Goal: Find specific page/section: Find specific page/section

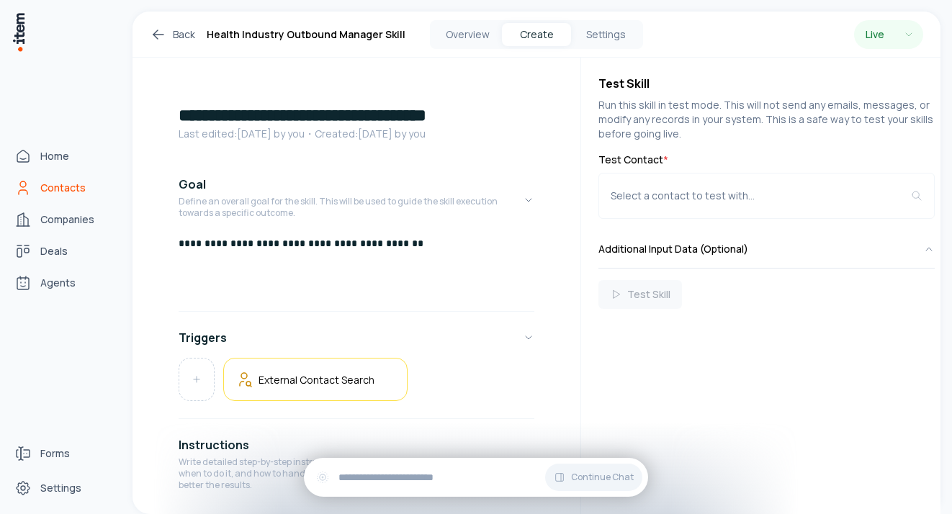
click at [28, 188] on icon "Contacts" at bounding box center [22, 187] width 17 height 17
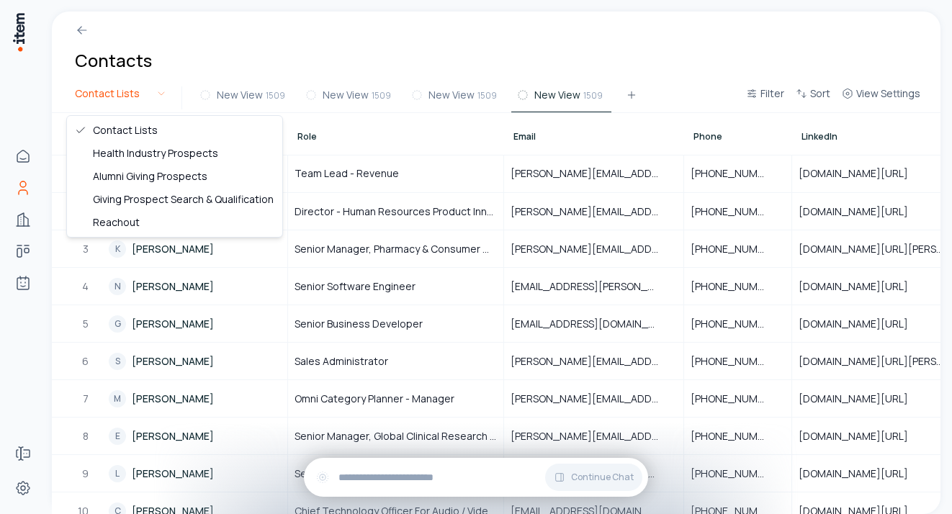
click at [150, 95] on html "Home Contacts Companies Deals Agents Forms Settings Contacts Contact Lists New …" at bounding box center [476, 257] width 952 height 514
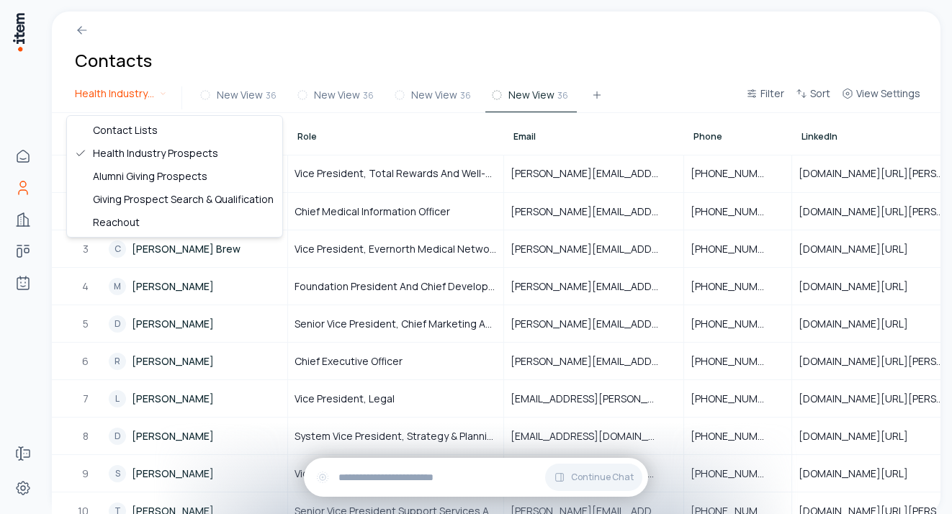
click at [155, 92] on html "Home Contacts Companies Deals Agents Forms Settings Contacts Health Industry Pr…" at bounding box center [476, 257] width 952 height 514
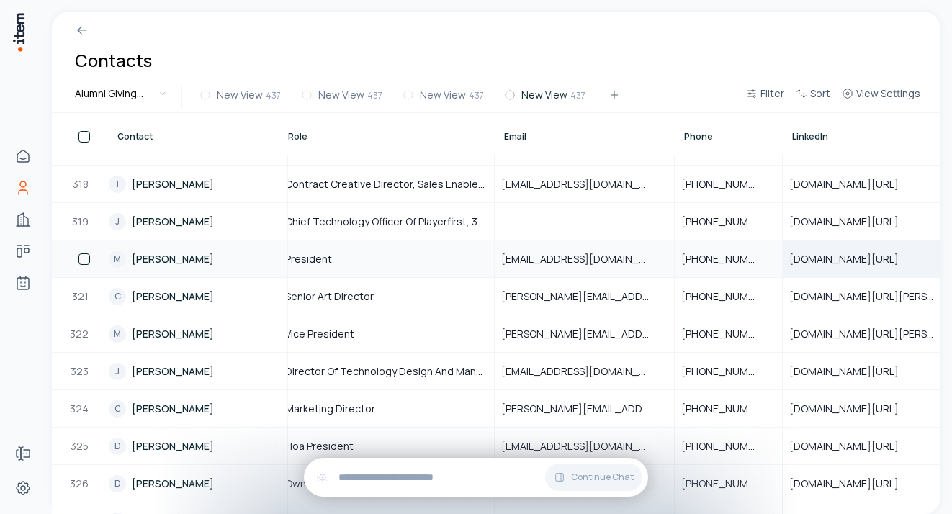
scroll to position [11860, 13]
click at [827, 261] on span "[DOMAIN_NAME][URL]" at bounding box center [849, 259] width 127 height 14
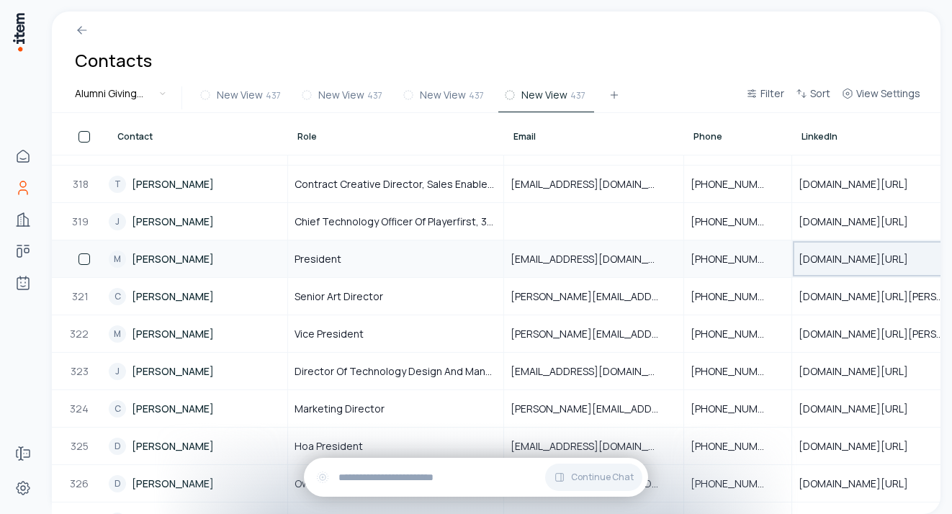
click at [824, 263] on span "[DOMAIN_NAME][URL]" at bounding box center [862, 259] width 127 height 14
click at [840, 261] on span "[DOMAIN_NAME][URL]" at bounding box center [862, 259] width 127 height 14
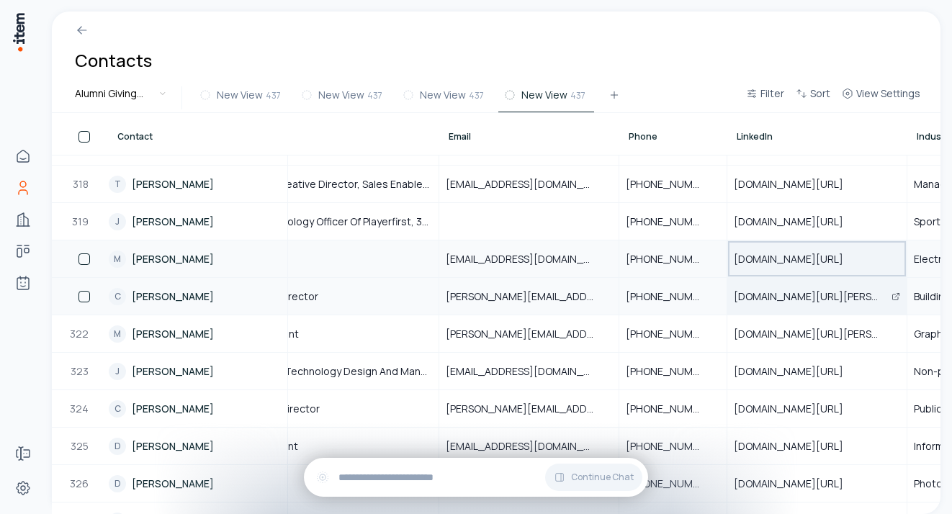
scroll to position [11860, 66]
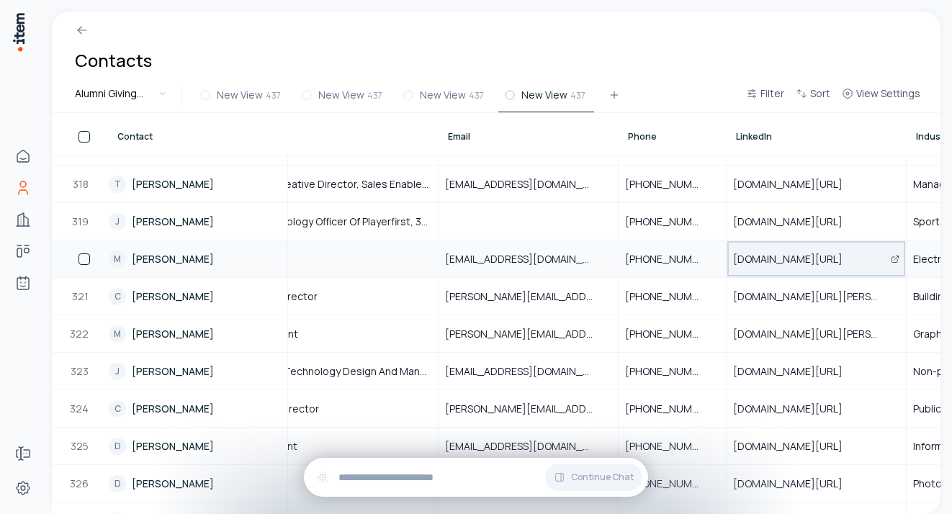
click at [822, 258] on span "[DOMAIN_NAME][URL]" at bounding box center [796, 259] width 127 height 14
click at [894, 257] on icon "Open" at bounding box center [895, 259] width 9 height 9
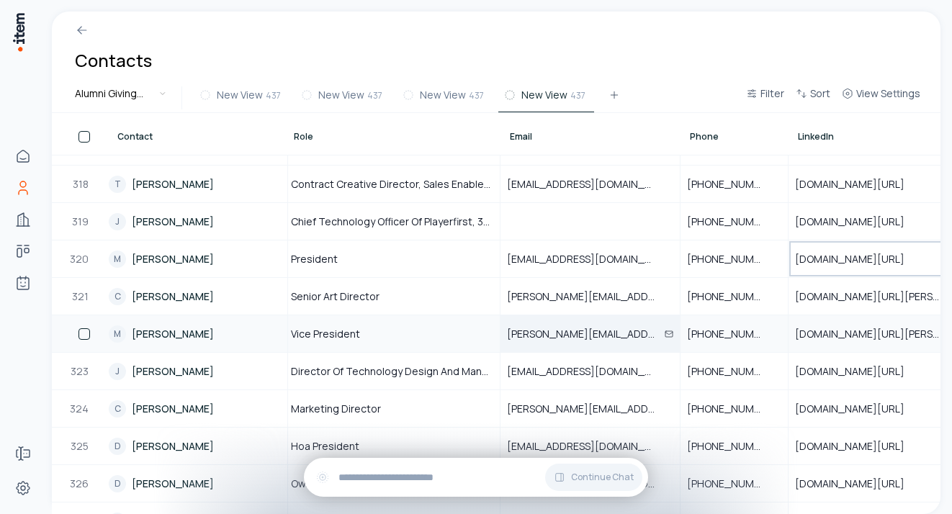
scroll to position [11860, 0]
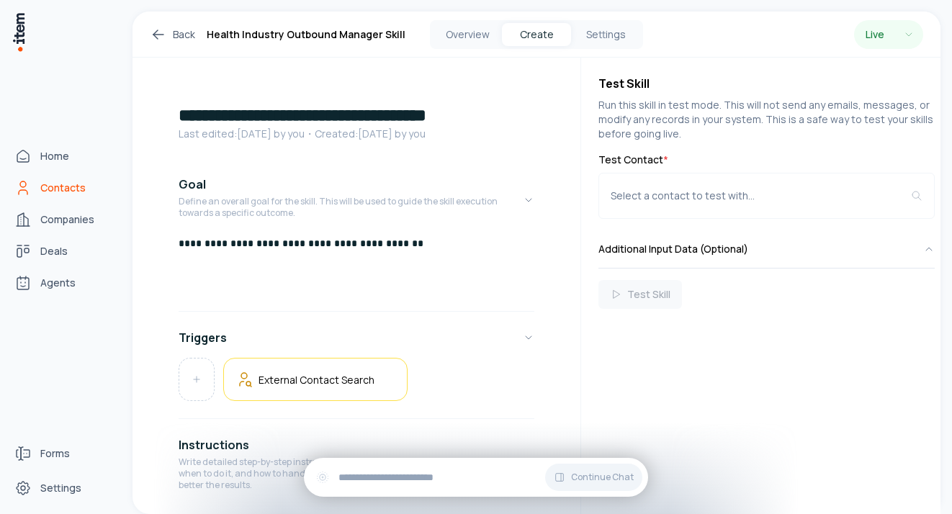
click at [58, 189] on span "Contacts" at bounding box center [62, 188] width 45 height 14
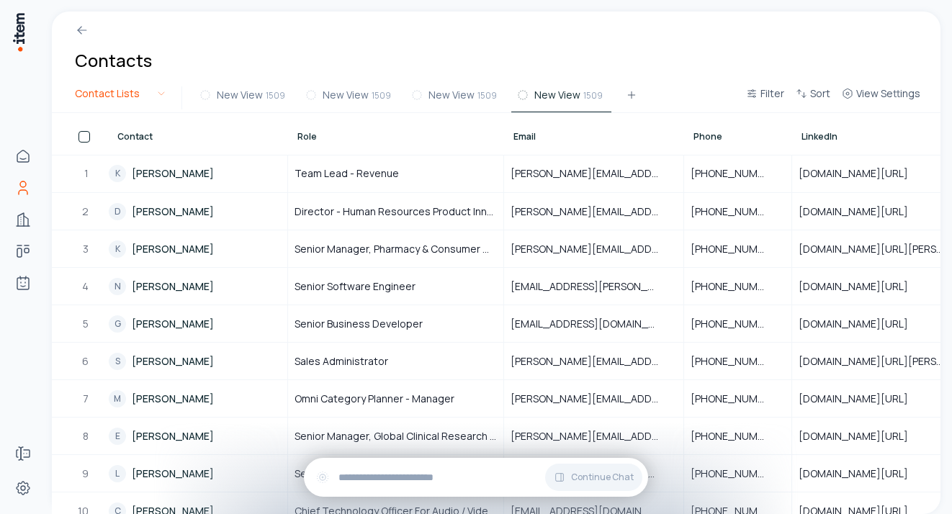
click at [157, 99] on html "Home Contacts Companies Deals Agents Forms Settings Contacts Contact Lists New …" at bounding box center [476, 257] width 952 height 514
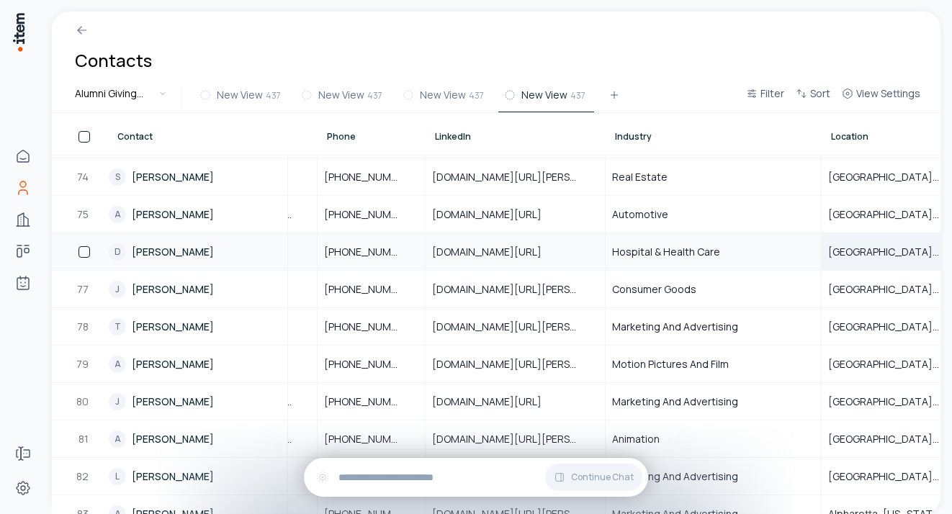
scroll to position [2731, 360]
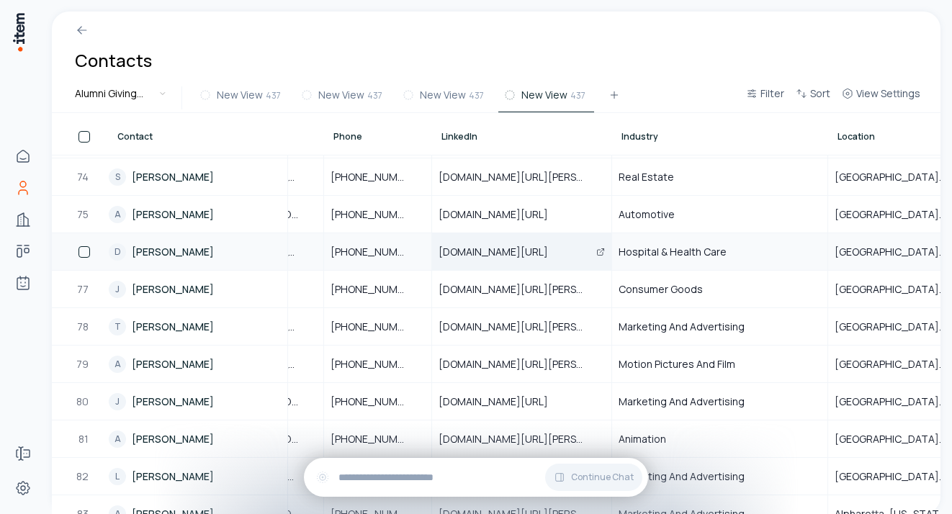
click at [598, 251] on icon "Open" at bounding box center [600, 252] width 9 height 9
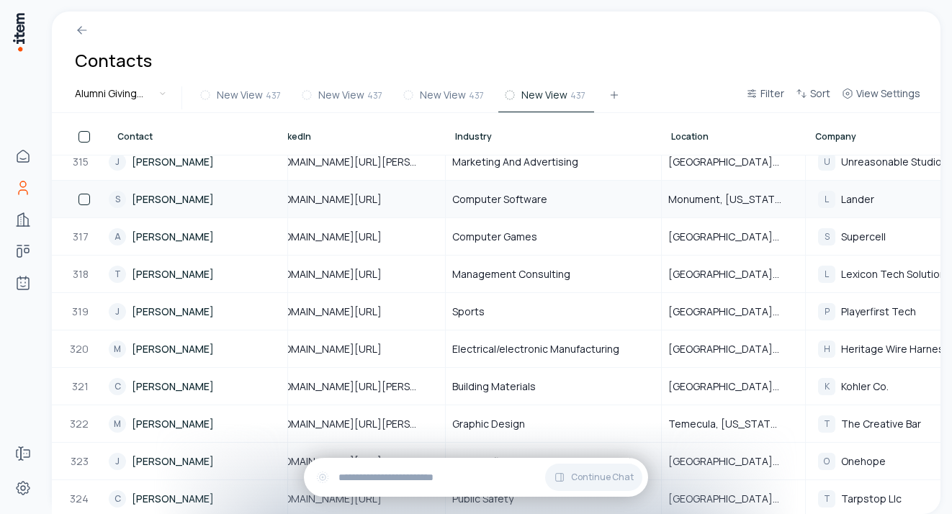
scroll to position [11770, 530]
click at [432, 202] on icon "Open" at bounding box center [430, 199] width 9 height 9
